Goal: Task Accomplishment & Management: Use online tool/utility

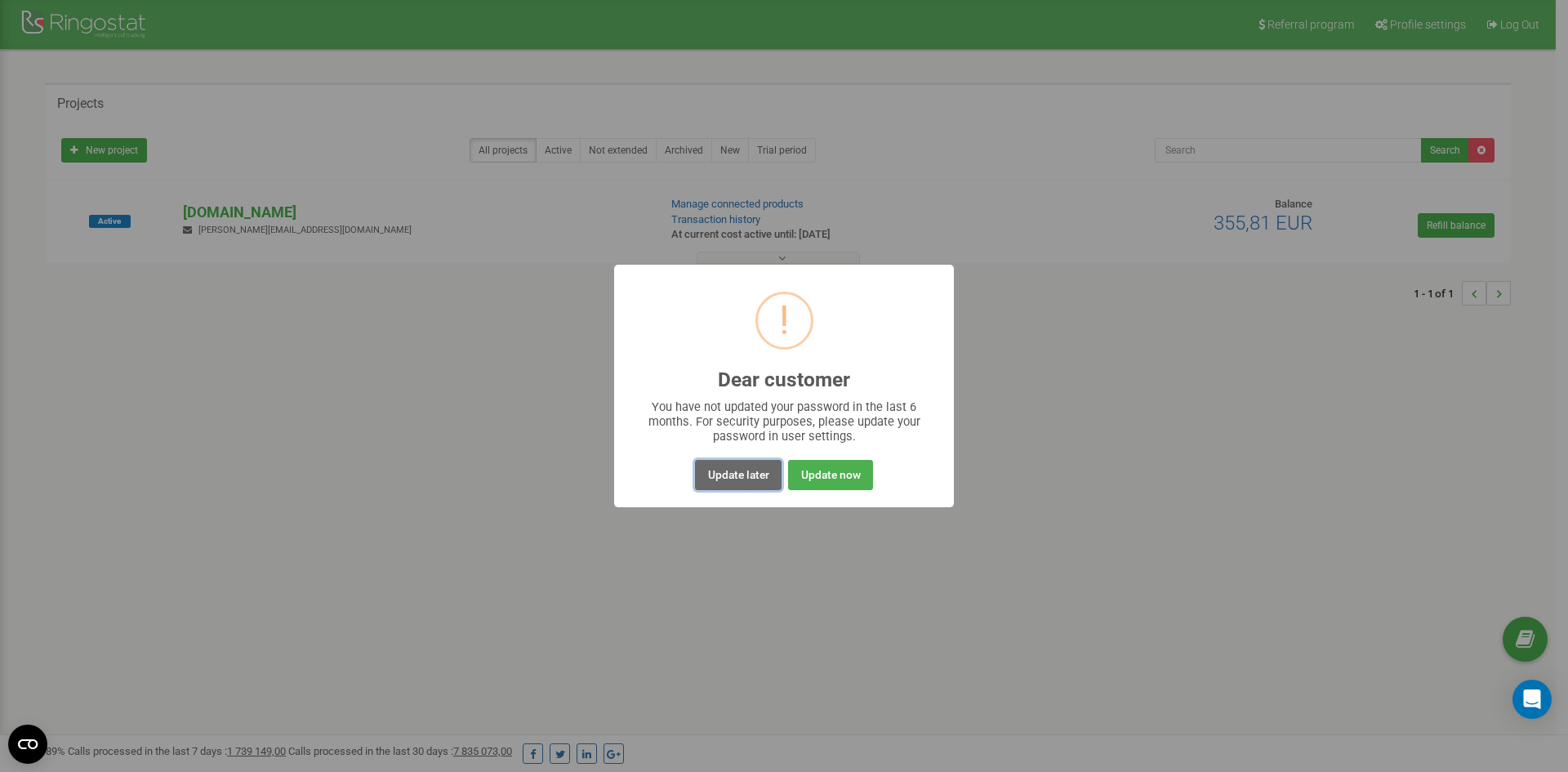
click at [735, 475] on button "Update later" at bounding box center [738, 474] width 86 height 30
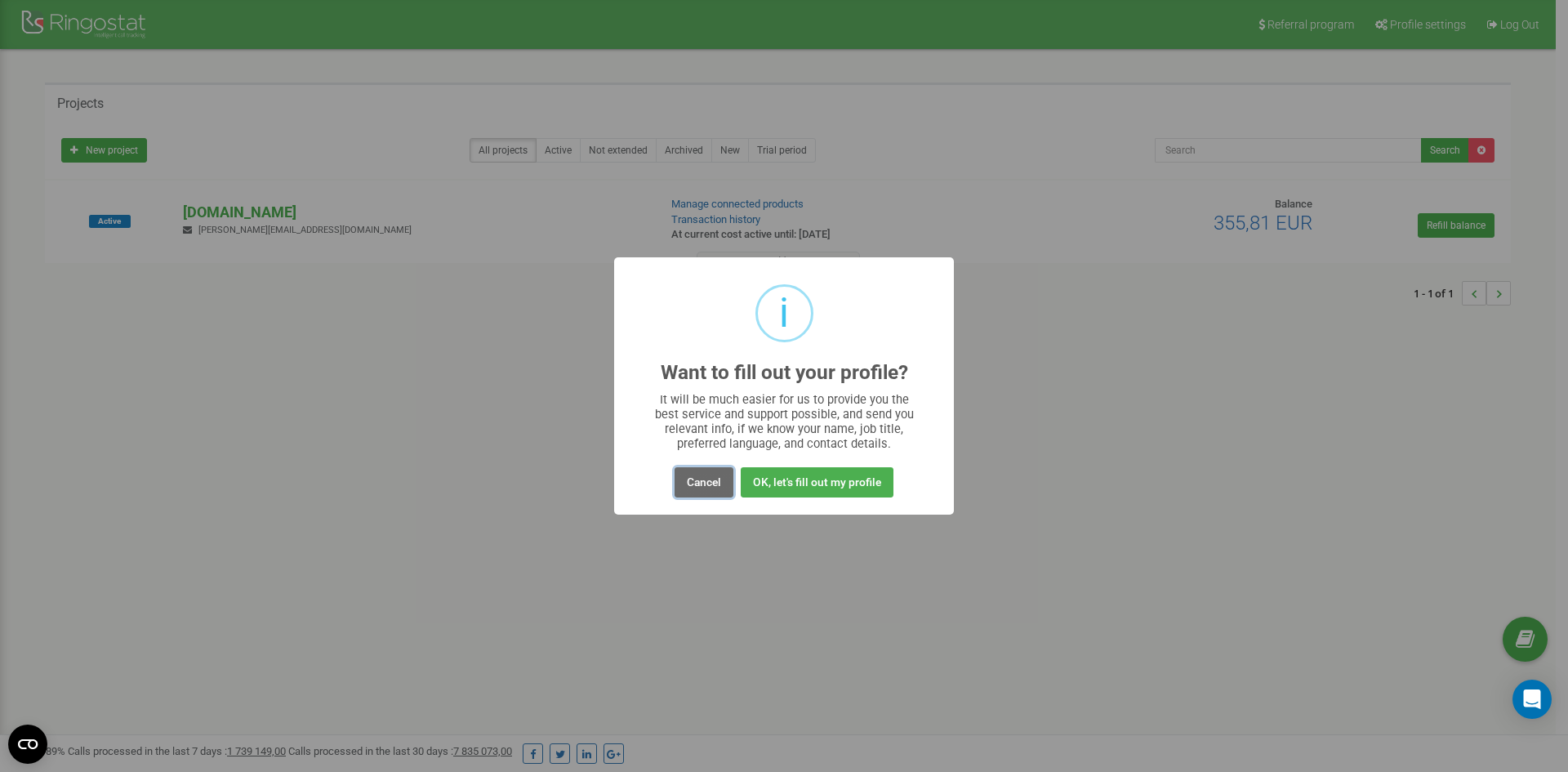
click at [708, 487] on button "Cancel" at bounding box center [704, 482] width 58 height 30
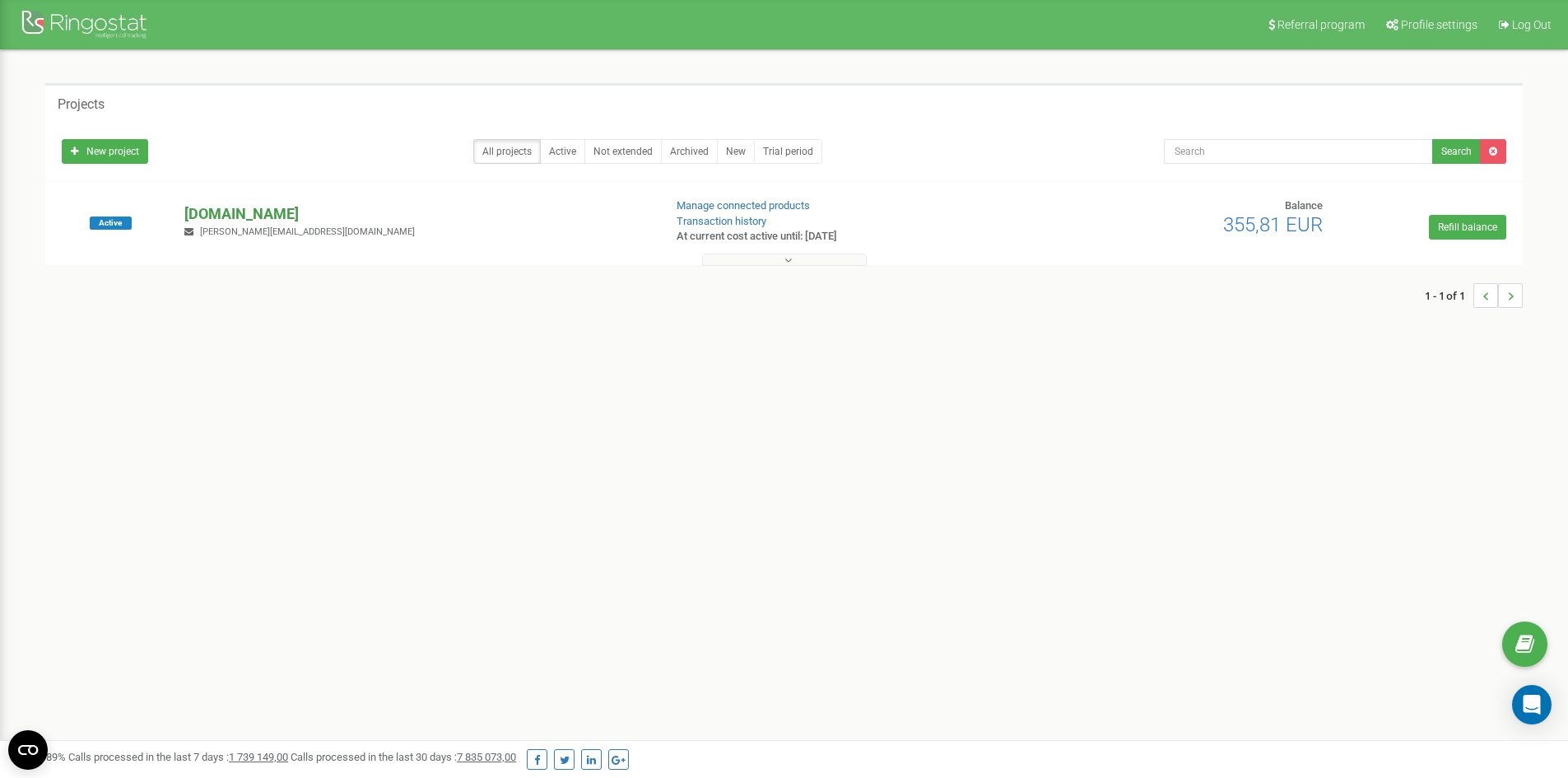
click at [263, 218] on p "[DOMAIN_NAME]" at bounding box center [416, 214] width 465 height 22
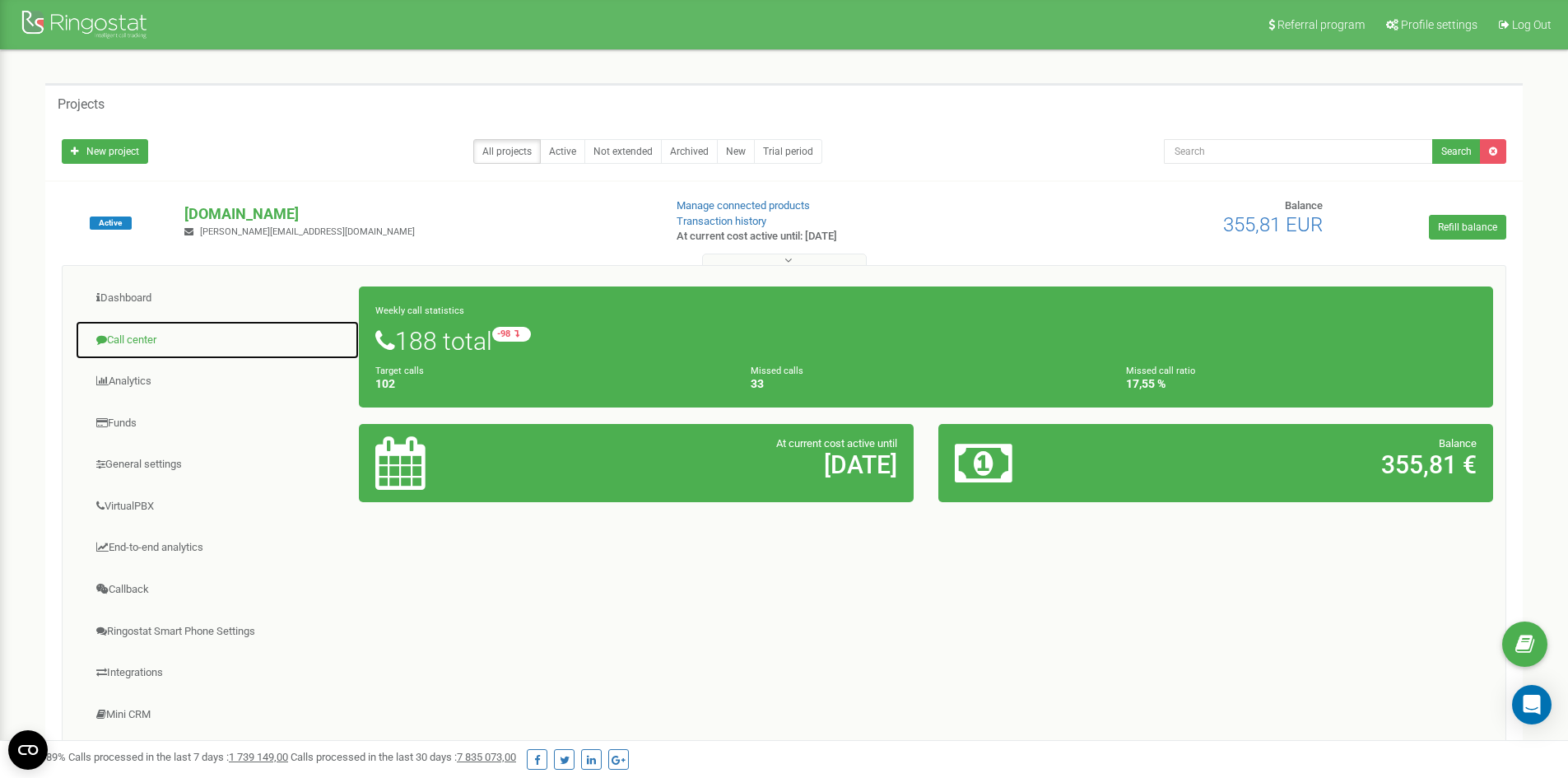
click at [124, 333] on link "Call center" at bounding box center [217, 340] width 285 height 41
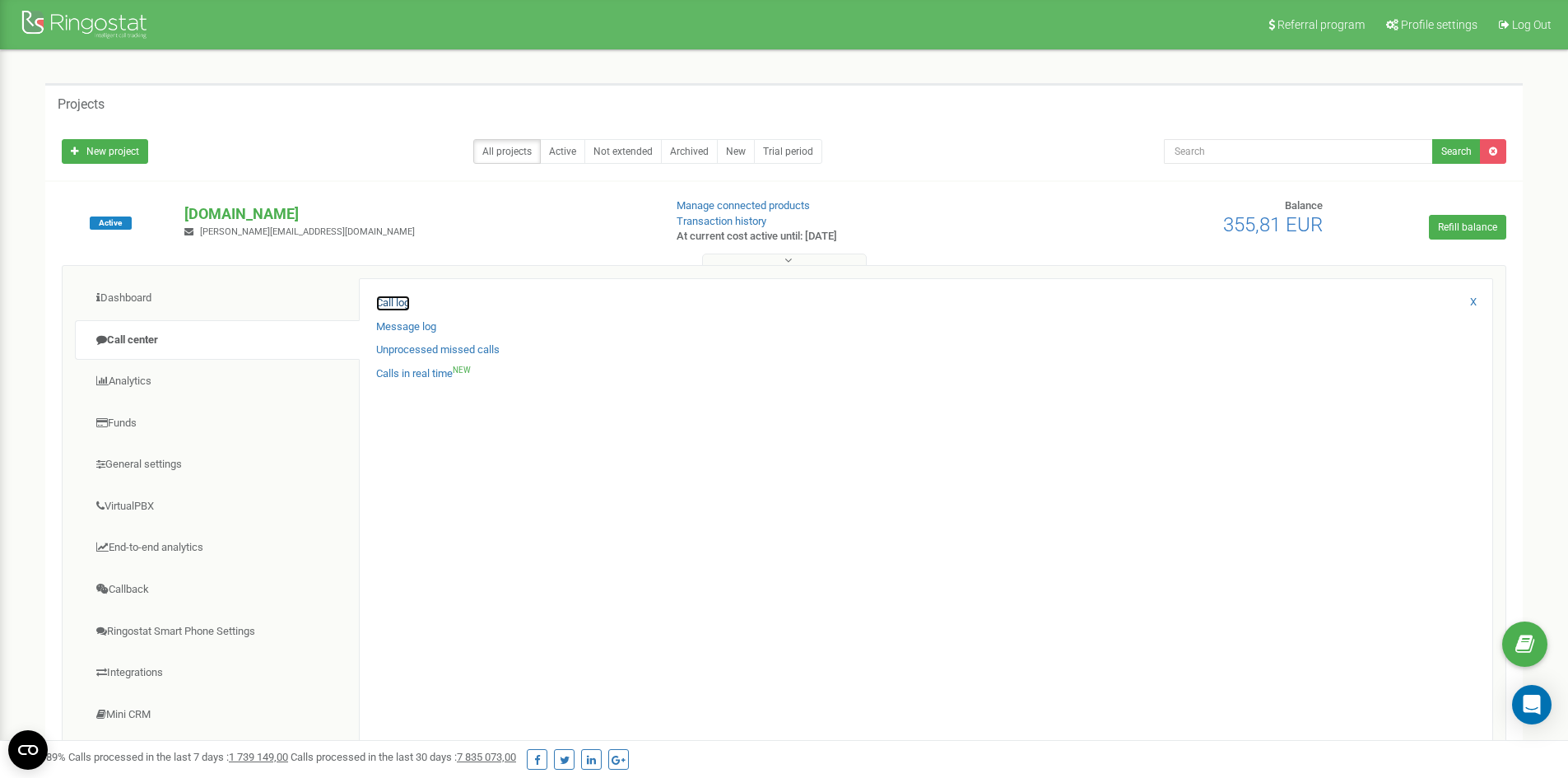
click at [388, 303] on link "Call log" at bounding box center [393, 303] width 34 height 16
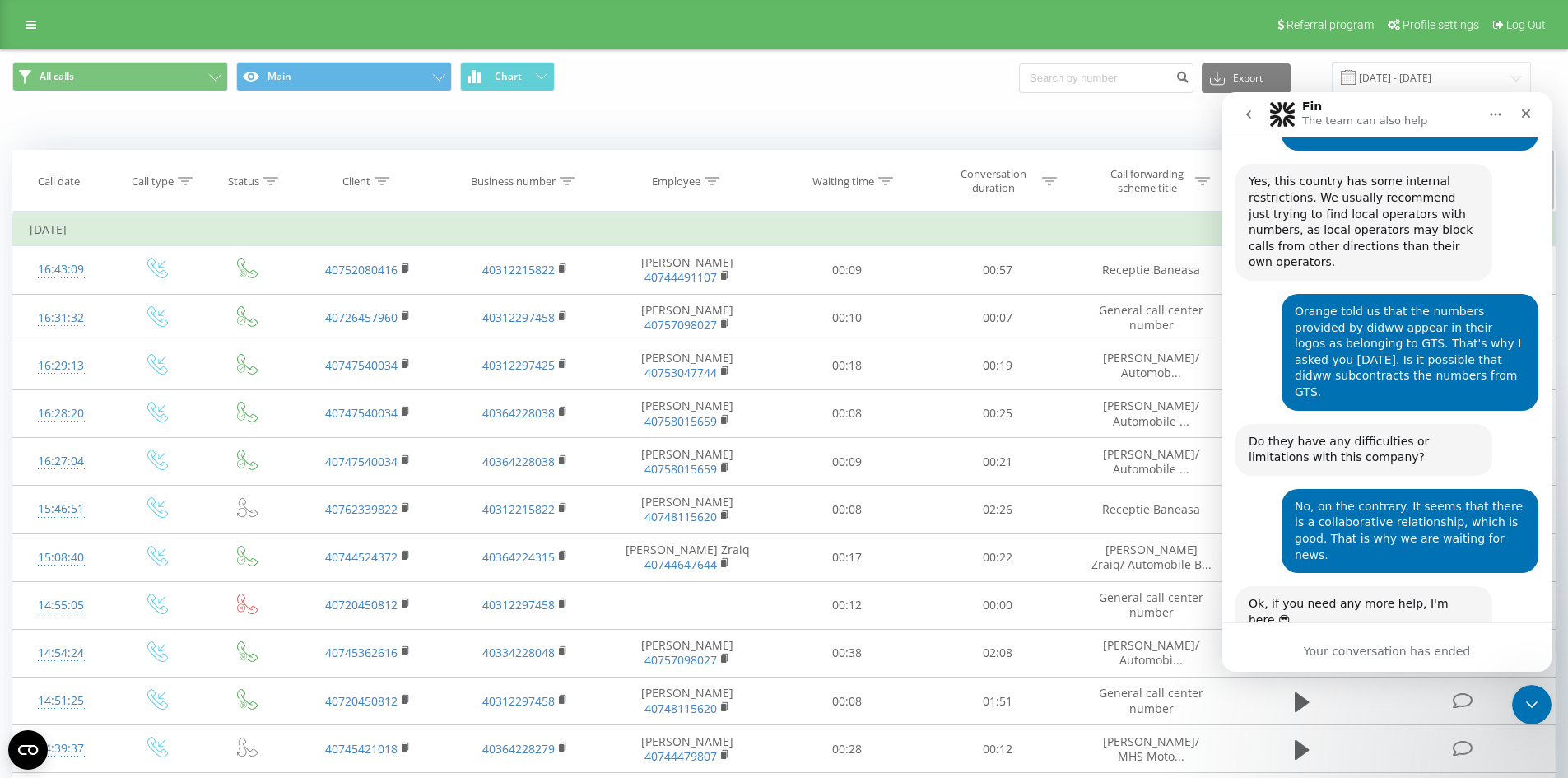
scroll to position [3660, 0]
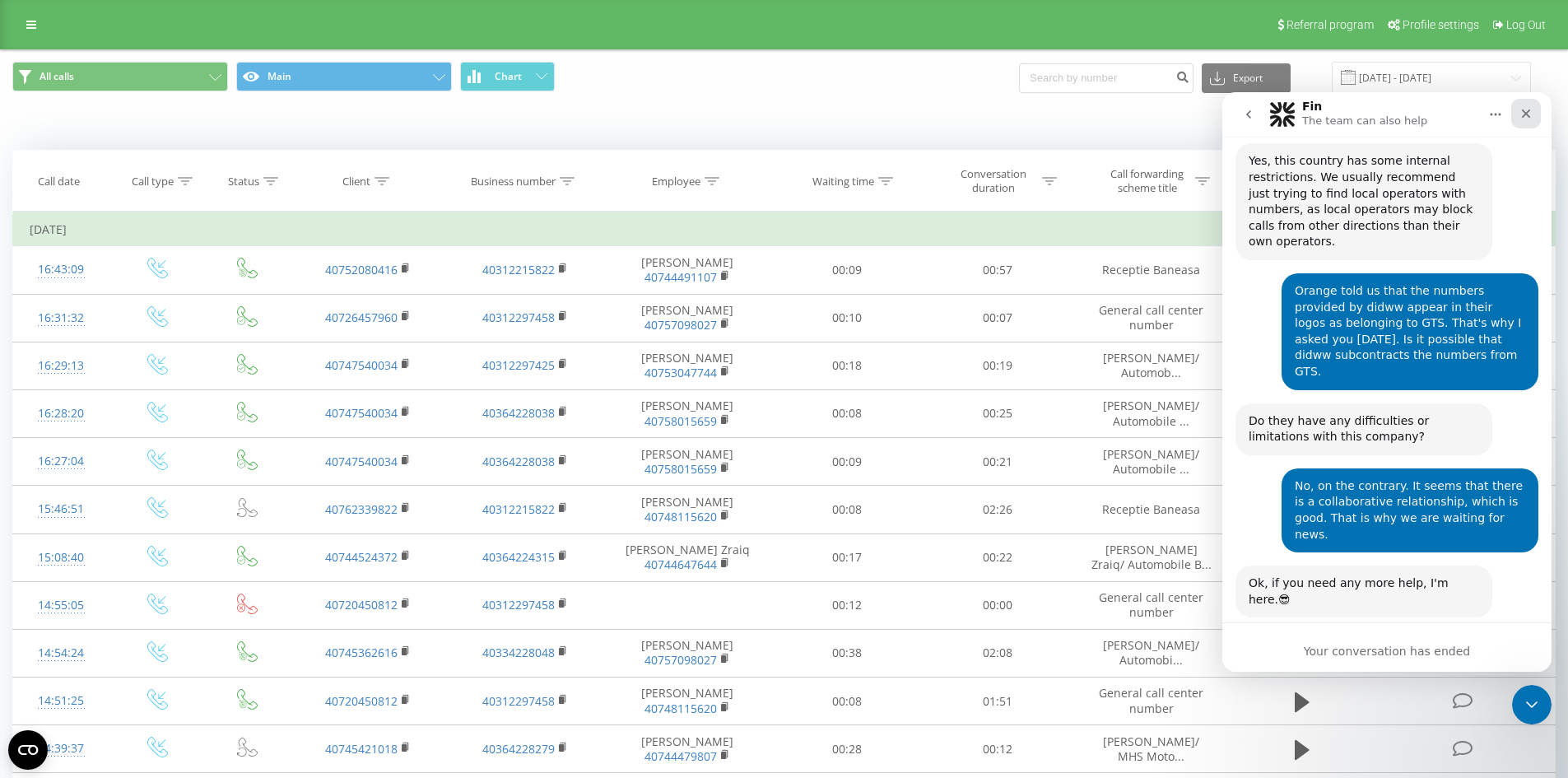
click at [1528, 115] on icon "Close" at bounding box center [1526, 113] width 9 height 9
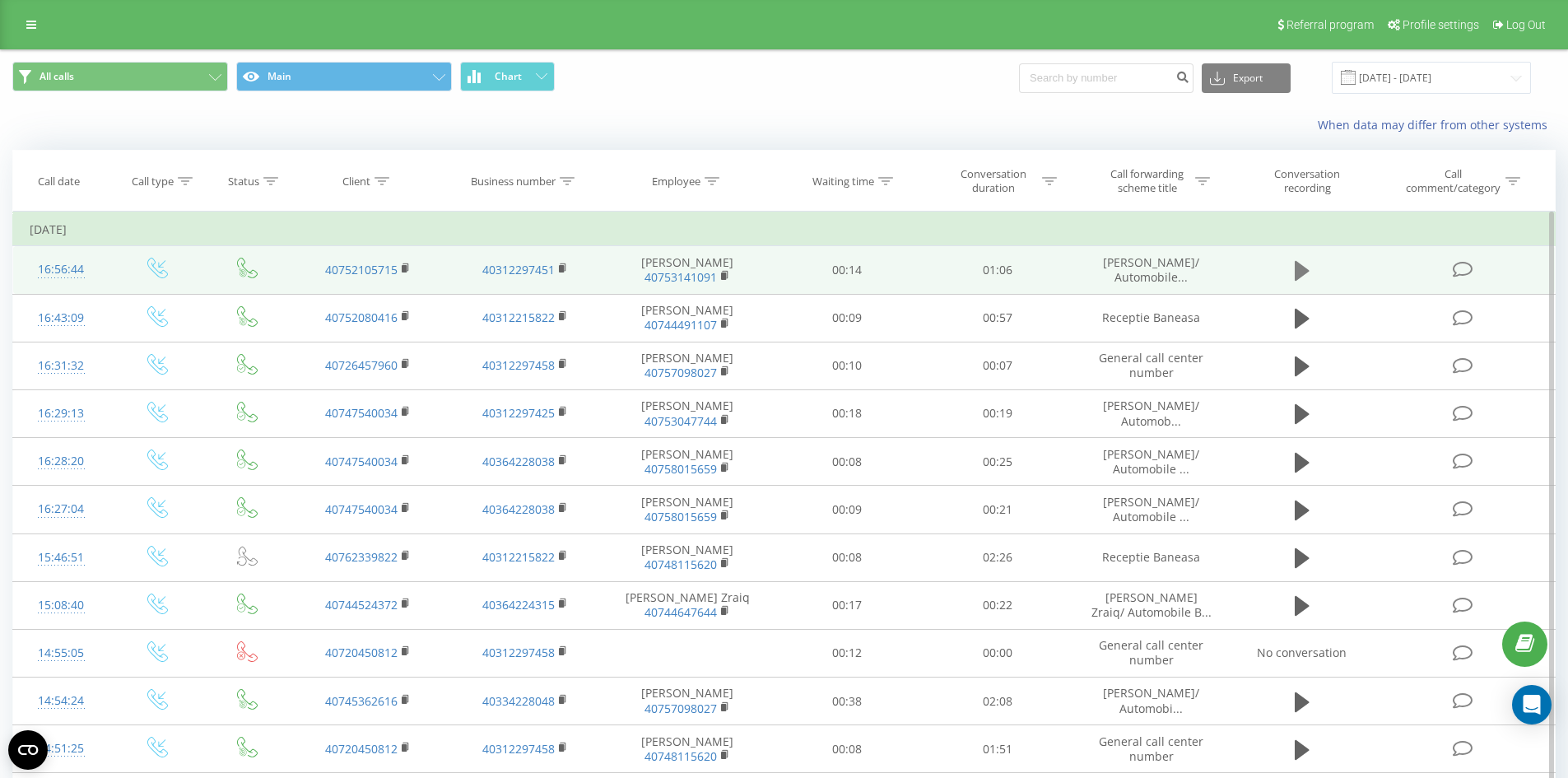
click at [1295, 268] on icon at bounding box center [1301, 270] width 15 height 20
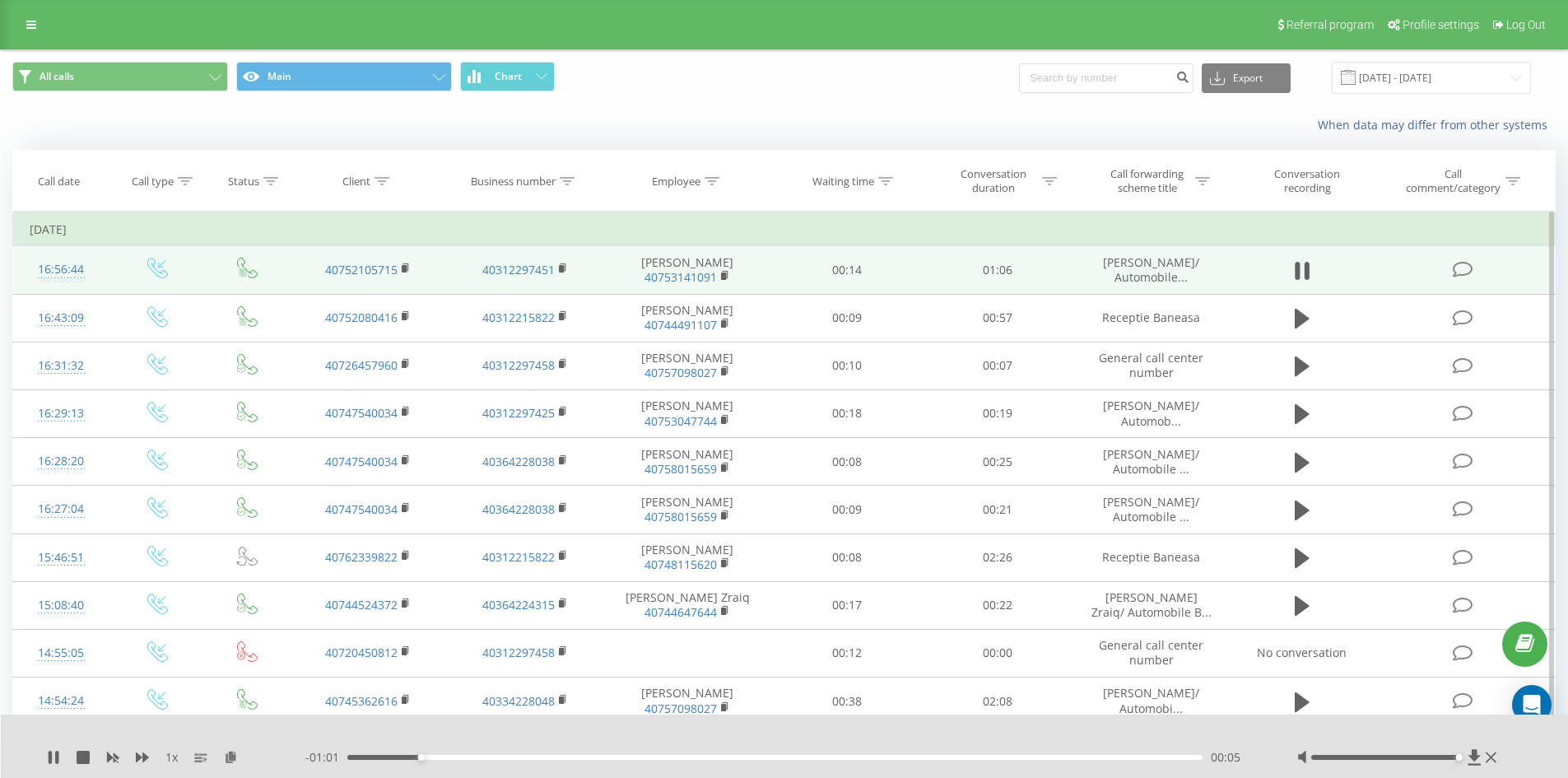
drag, startPoint x: 1391, startPoint y: 756, endPoint x: 1456, endPoint y: 752, distance: 65.1
click at [1487, 756] on div at bounding box center [1399, 756] width 204 height 16
click at [526, 763] on div "- 01:00 00:06 00:06" at bounding box center [781, 756] width 950 height 16
click at [530, 756] on div "00:07" at bounding box center [774, 757] width 856 height 5
click at [633, 758] on div "00:14" at bounding box center [774, 757] width 856 height 5
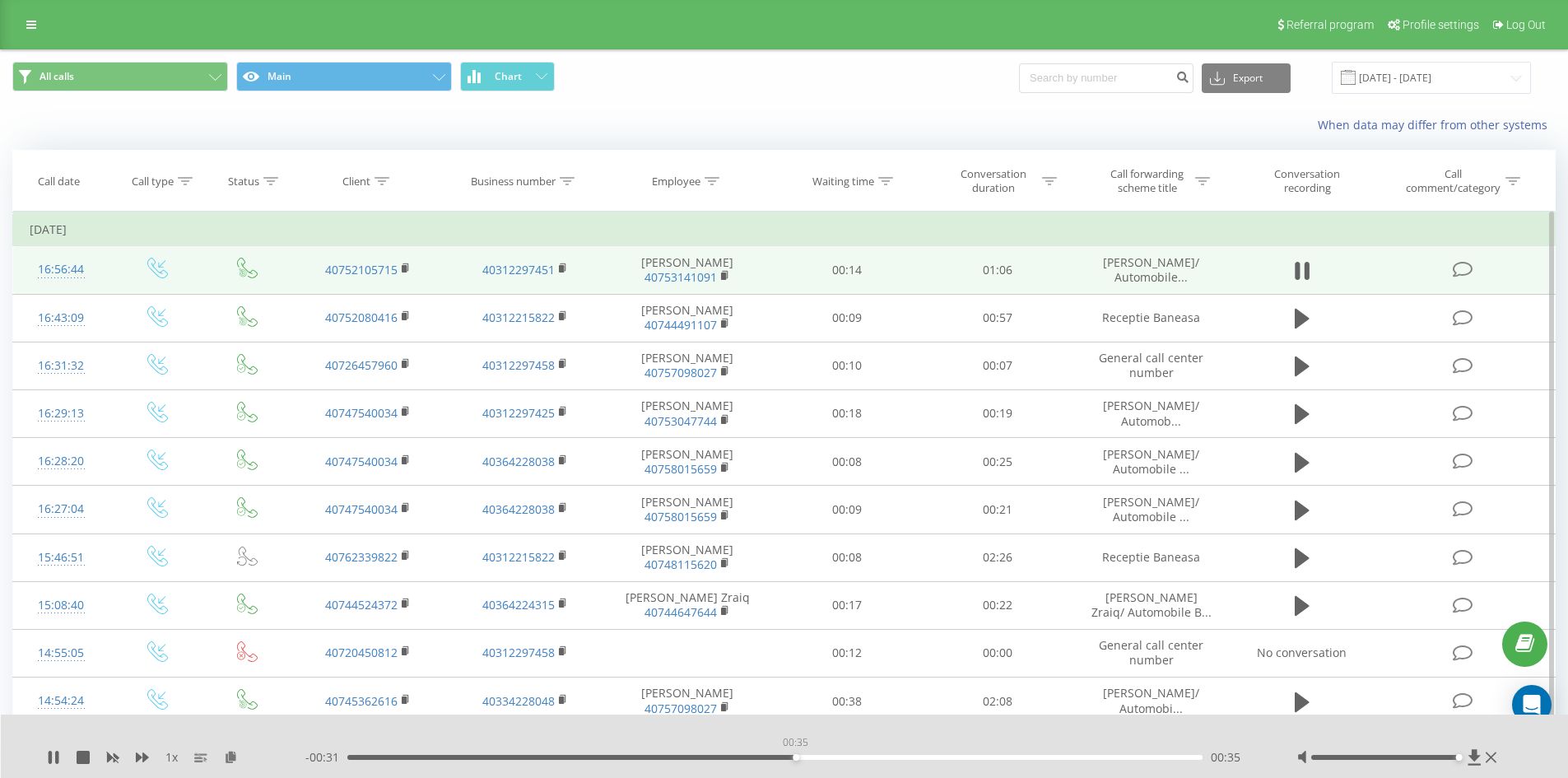
click at [795, 756] on div "00:35" at bounding box center [774, 757] width 856 height 5
click at [917, 756] on div "00:35" at bounding box center [774, 757] width 856 height 5
click at [1029, 754] on div "- 00:21 00:44 00:44" at bounding box center [781, 756] width 950 height 16
click at [1108, 754] on div "- 00:21 00:45 00:45" at bounding box center [781, 756] width 950 height 16
click at [1104, 757] on div "00:45" at bounding box center [774, 757] width 856 height 5
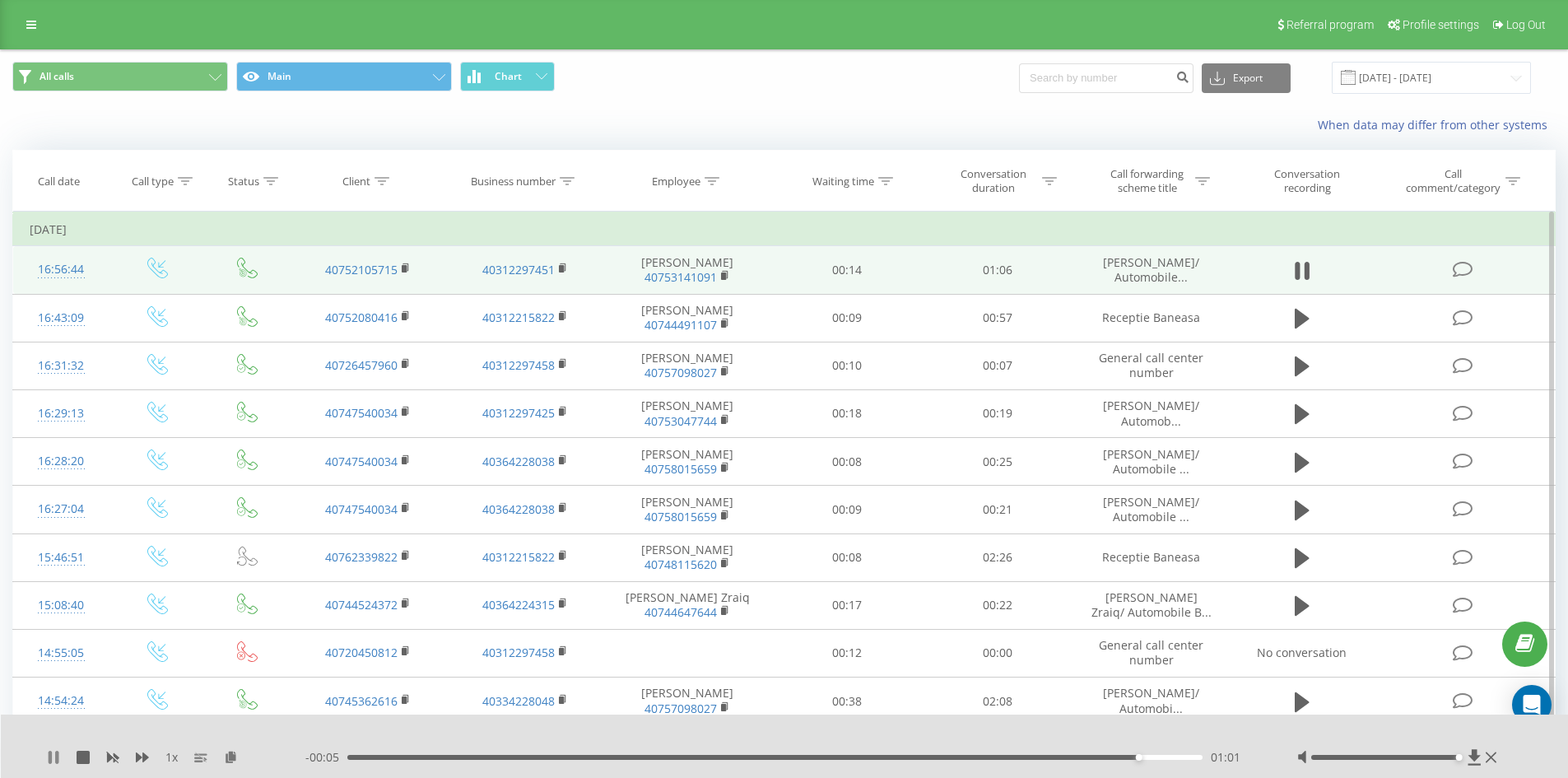
click at [58, 757] on icon at bounding box center [57, 756] width 3 height 13
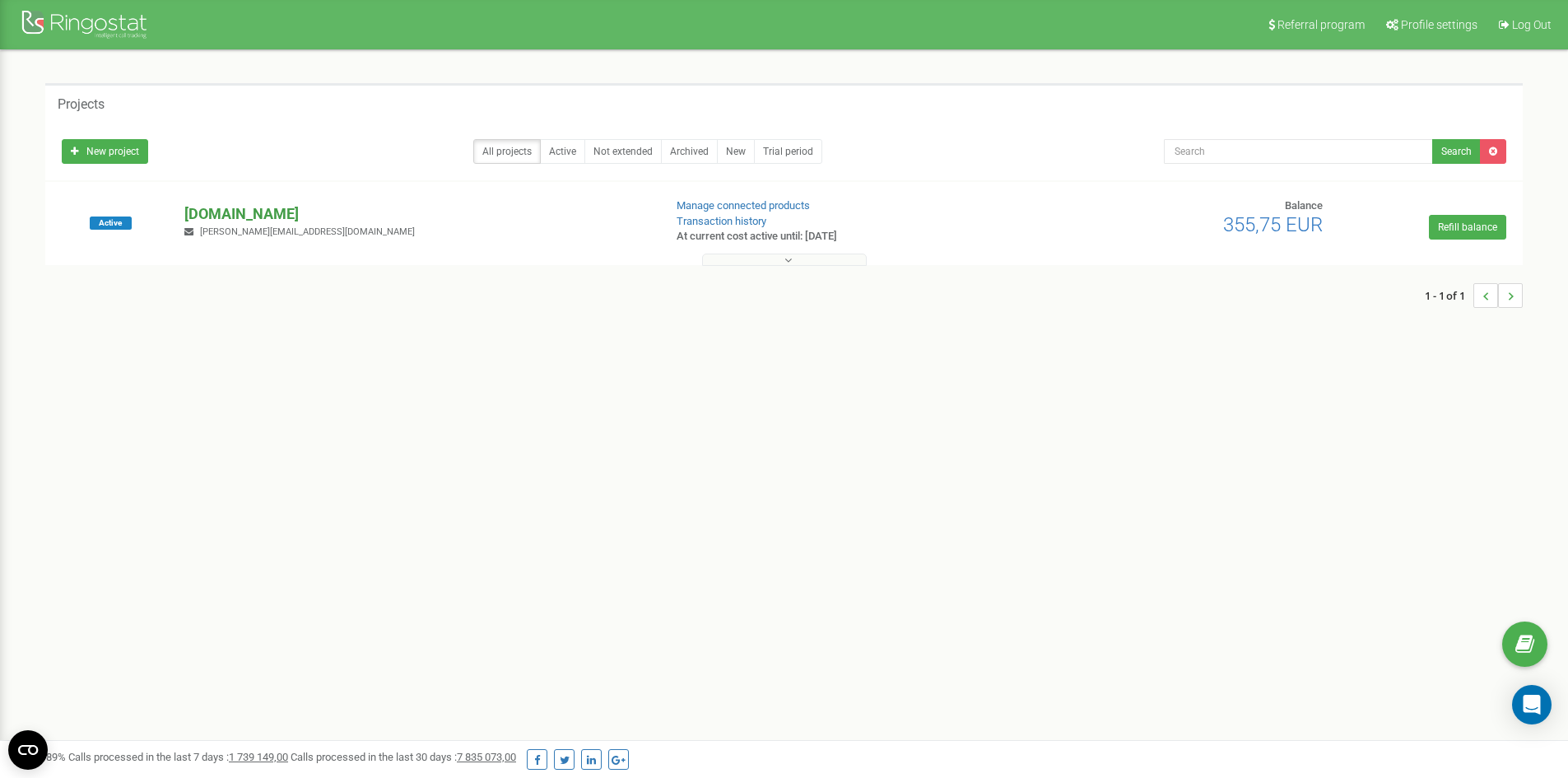
click at [252, 211] on p "[DOMAIN_NAME]" at bounding box center [416, 214] width 465 height 22
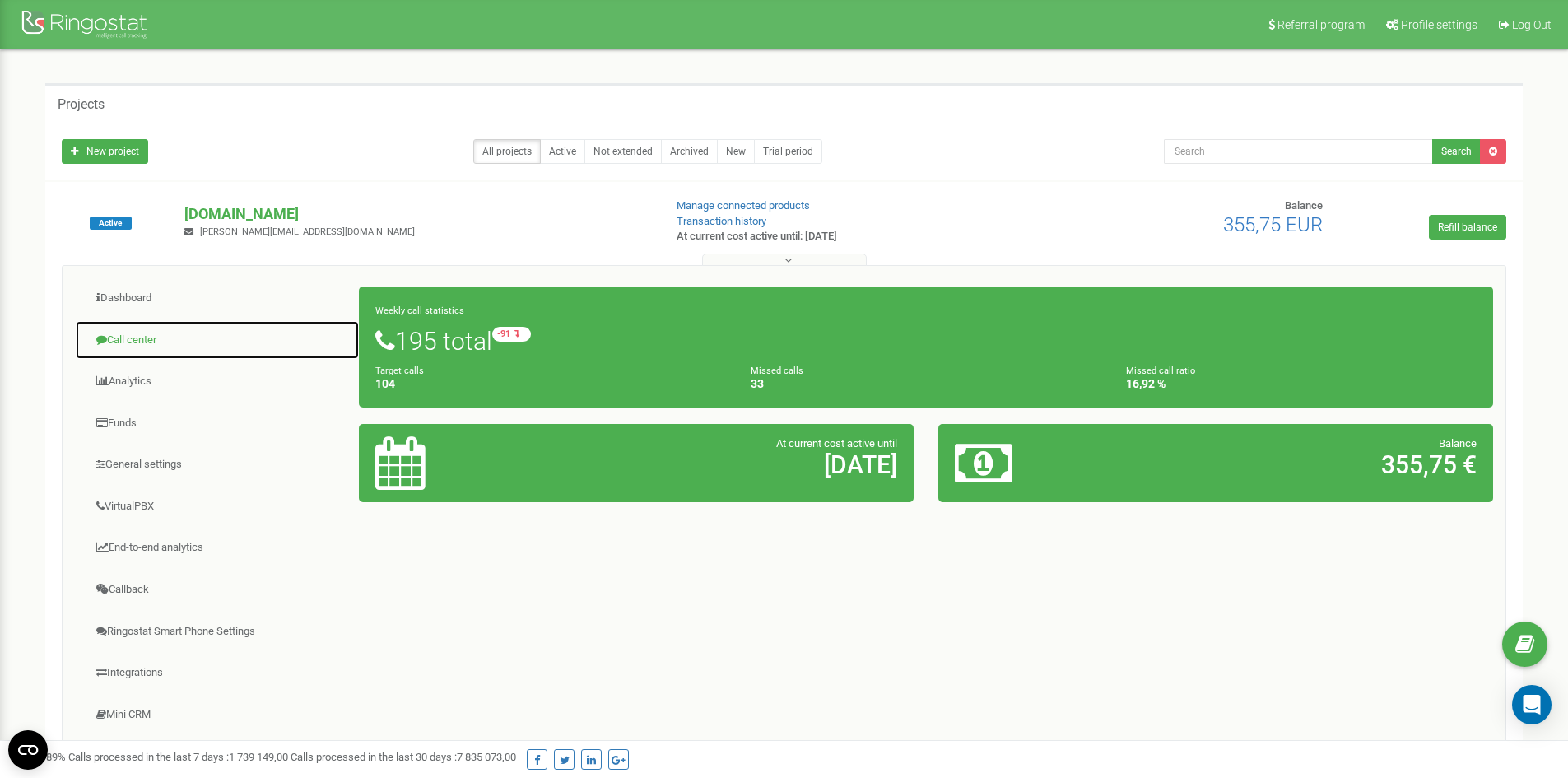
click at [151, 325] on link "Call center" at bounding box center [217, 340] width 285 height 41
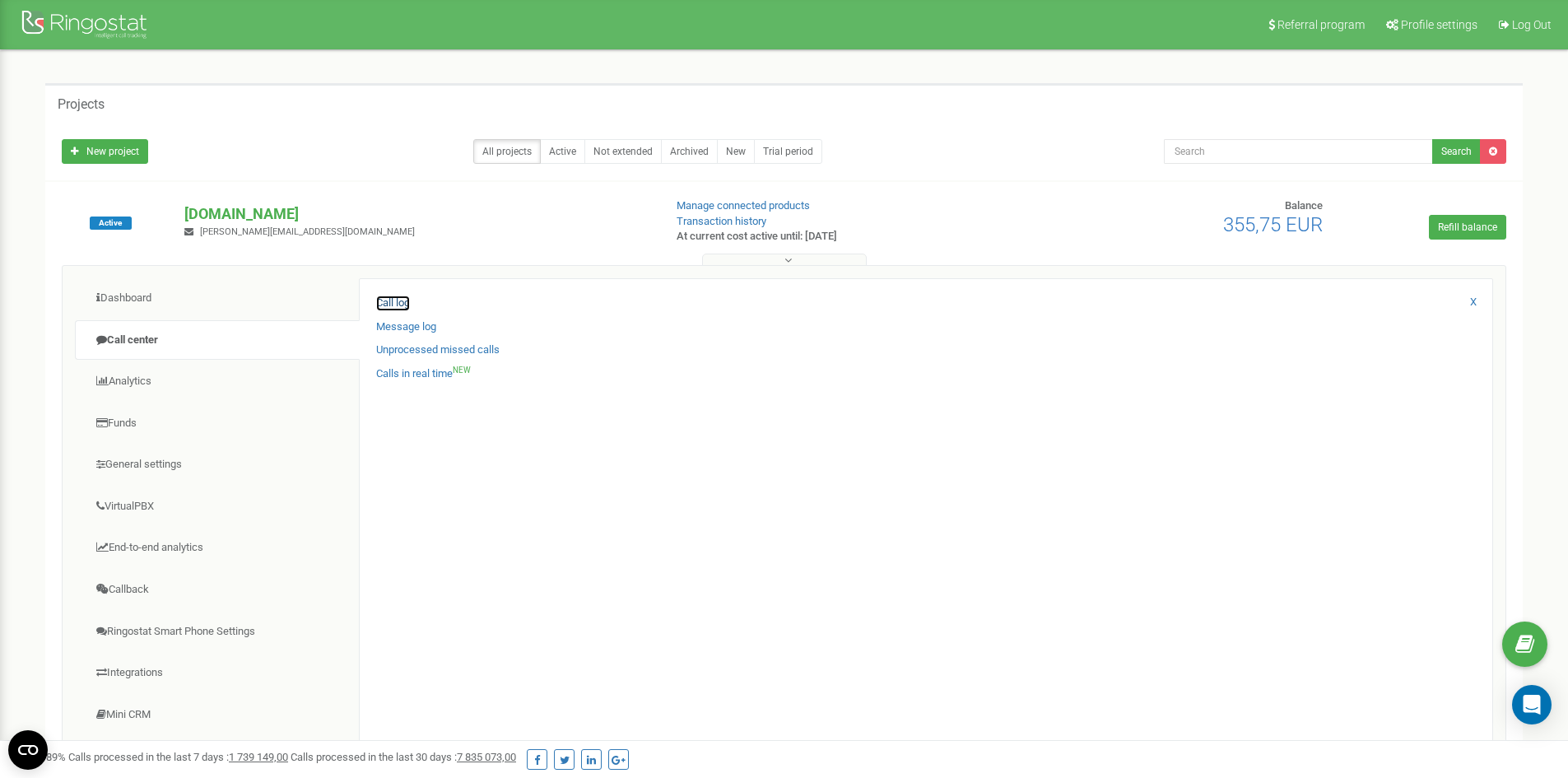
click at [383, 295] on link "Call log" at bounding box center [393, 303] width 34 height 16
